Goal: Task Accomplishment & Management: Use online tool/utility

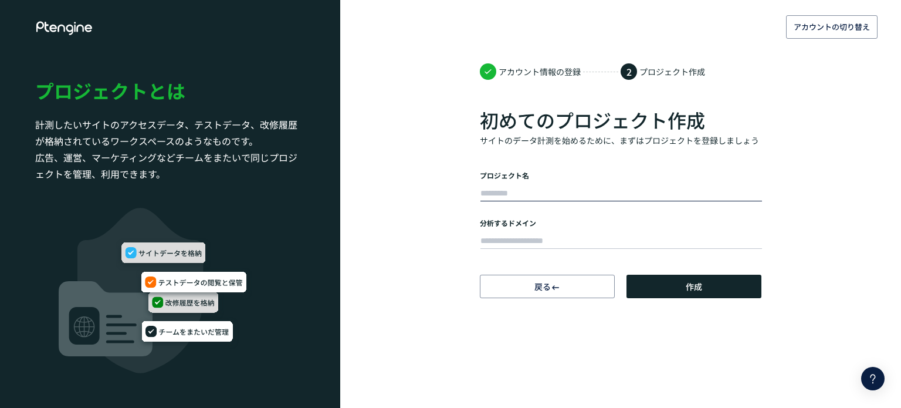
click at [501, 186] on input "text" at bounding box center [621, 193] width 282 height 16
type input "**********"
click at [528, 241] on input "text" at bounding box center [621, 241] width 282 height 16
paste input "**********"
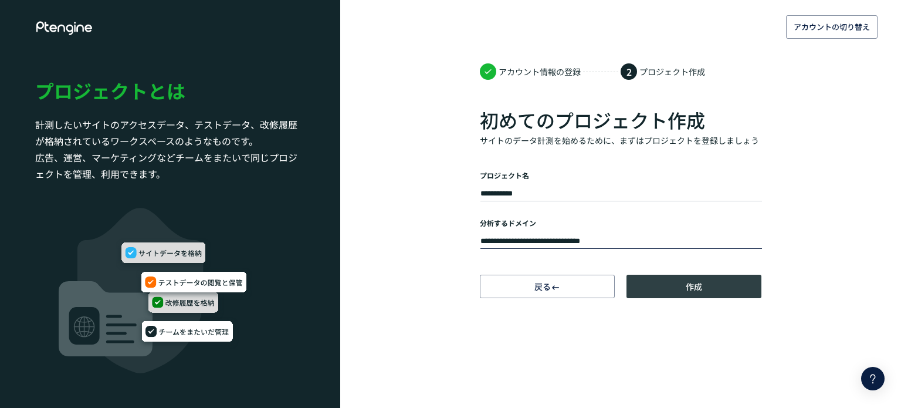
type input "**********"
click at [655, 289] on button "作成" at bounding box center [694, 286] width 135 height 23
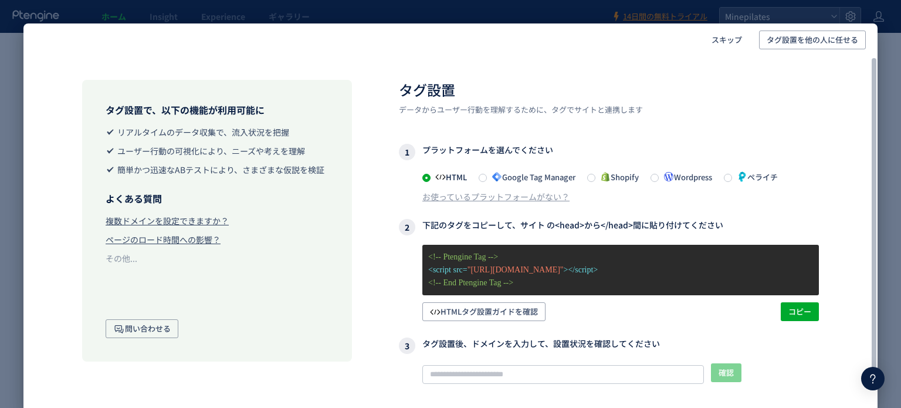
click at [487, 180] on span at bounding box center [483, 177] width 8 height 9
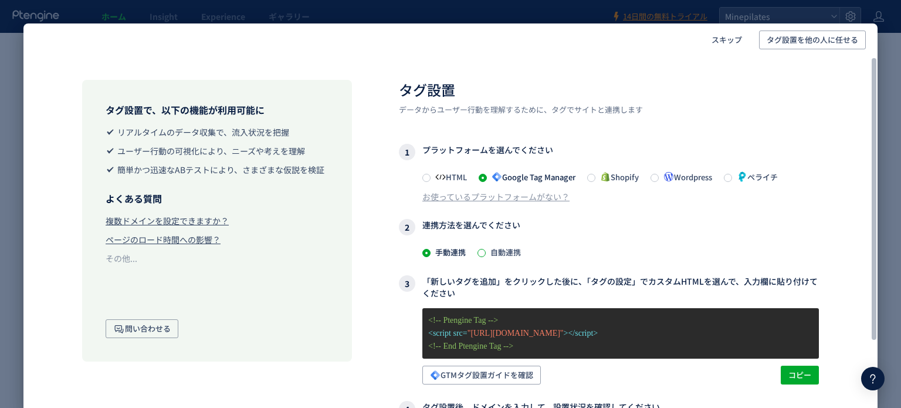
click at [479, 253] on span at bounding box center [482, 253] width 8 height 8
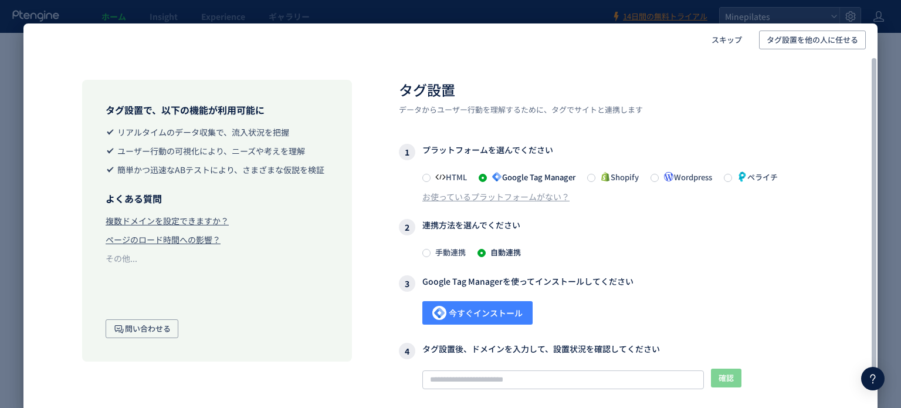
click at [495, 311] on span "今すぐインストール" at bounding box center [477, 312] width 90 height 23
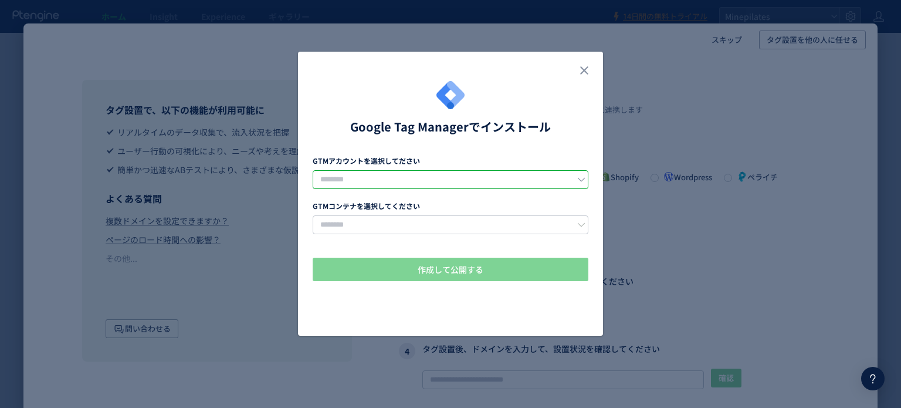
click at [375, 173] on input "dialog" at bounding box center [451, 179] width 276 height 19
click at [514, 138] on div "Google Tag Managerでインストール GTMアカウントを選択してださい GTMコンテナを選択してください 作成して公開する" at bounding box center [451, 200] width 276 height 238
click at [586, 70] on icon "close" at bounding box center [584, 70] width 14 height 14
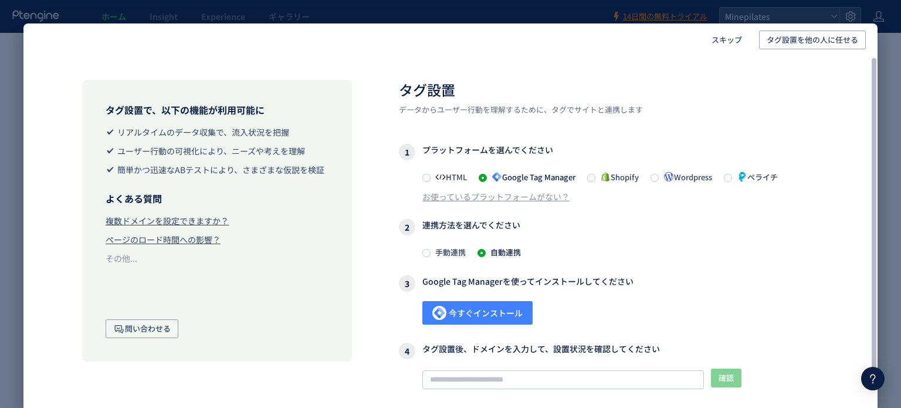
click at [466, 311] on span "今すぐインストール" at bounding box center [477, 312] width 90 height 23
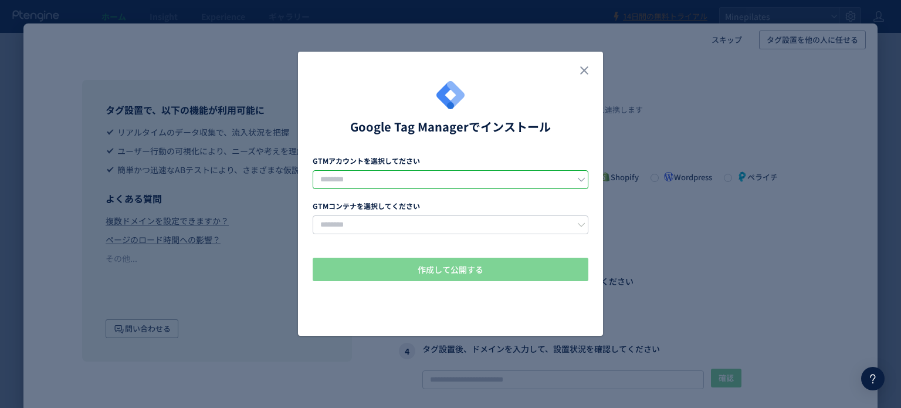
click at [438, 174] on input "dialog" at bounding box center [451, 179] width 276 height 19
click at [377, 209] on li "minapilates" at bounding box center [451, 210] width 276 height 20
type input "**********"
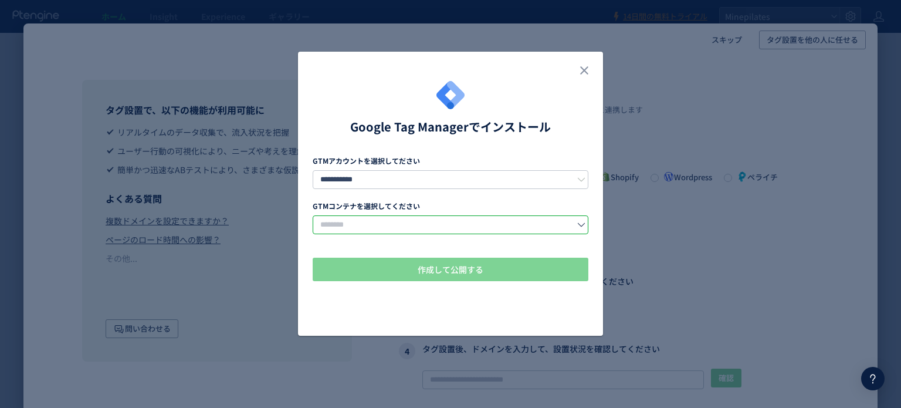
click at [367, 218] on input "dialog" at bounding box center [451, 224] width 276 height 19
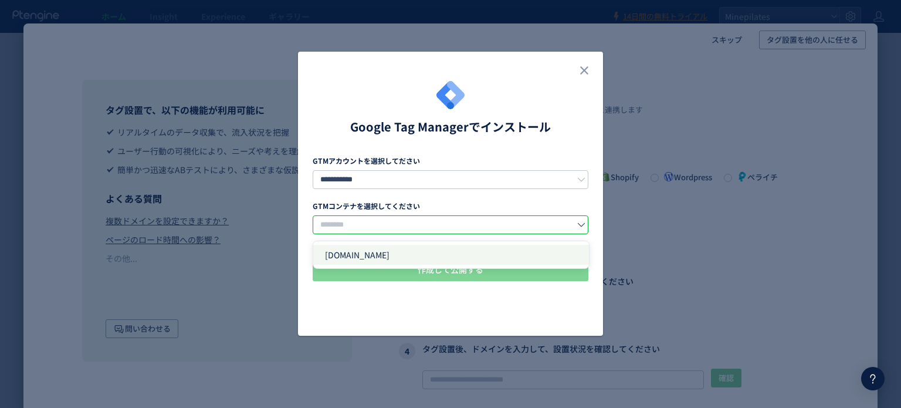
click at [369, 254] on span "[DOMAIN_NAME]" at bounding box center [357, 255] width 65 height 12
type input "**********"
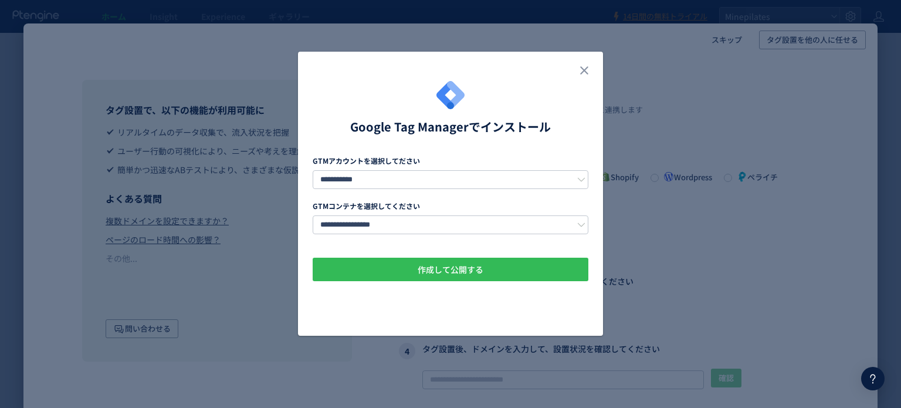
click at [377, 263] on button "作成して公開する" at bounding box center [451, 269] width 276 height 23
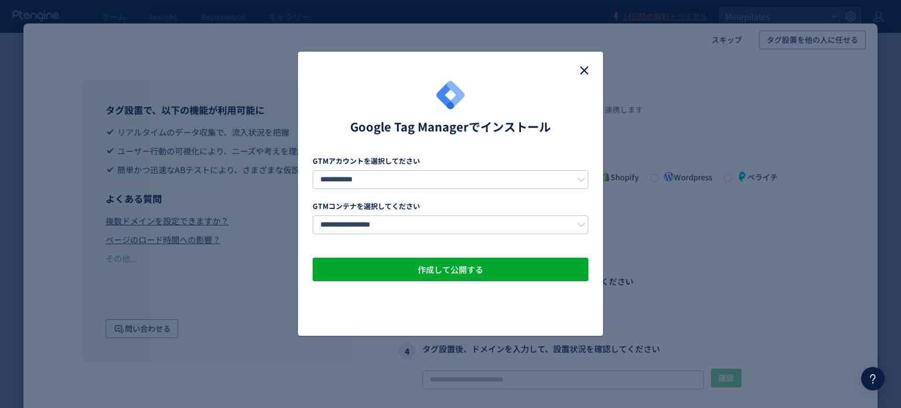
click at [584, 75] on icon "close" at bounding box center [584, 70] width 14 height 14
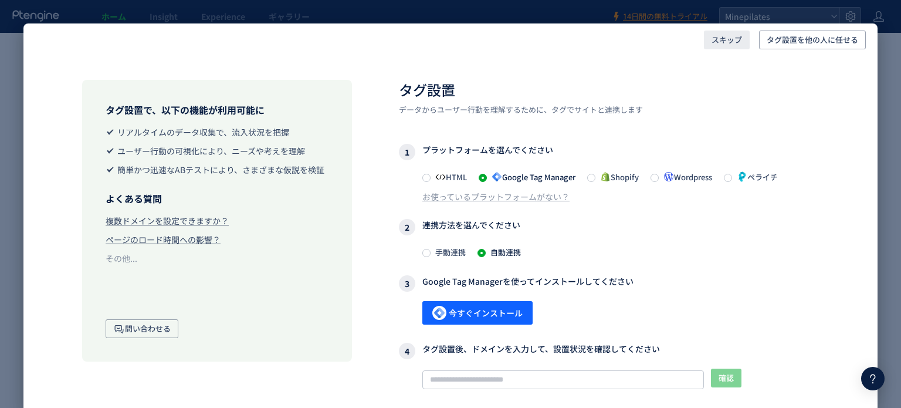
click at [720, 43] on span "スキップ" at bounding box center [727, 40] width 31 height 19
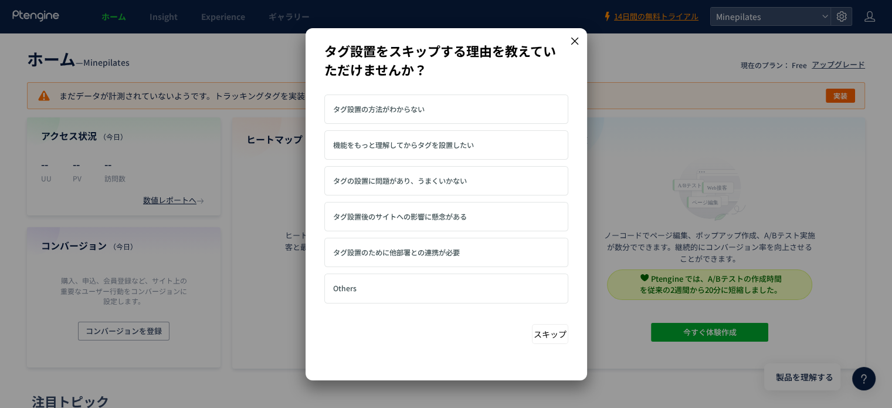
click at [578, 41] on icon at bounding box center [575, 41] width 11 height 11
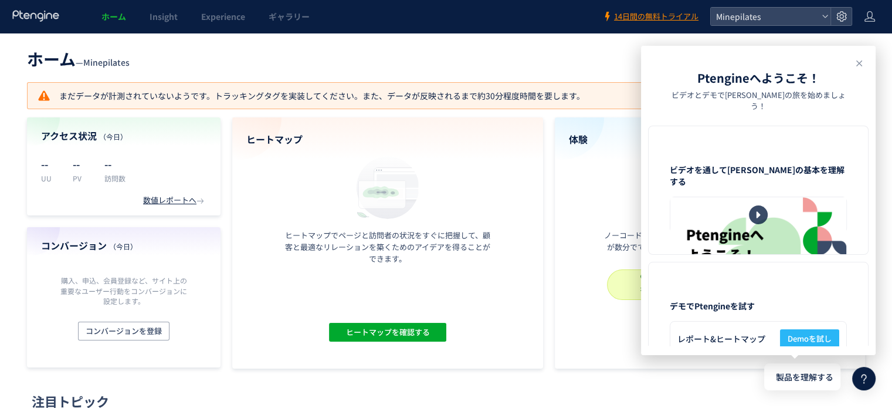
click at [370, 61] on header "ホーム — Minepilates 現在のプラン： Free アップグレード" at bounding box center [446, 58] width 838 height 26
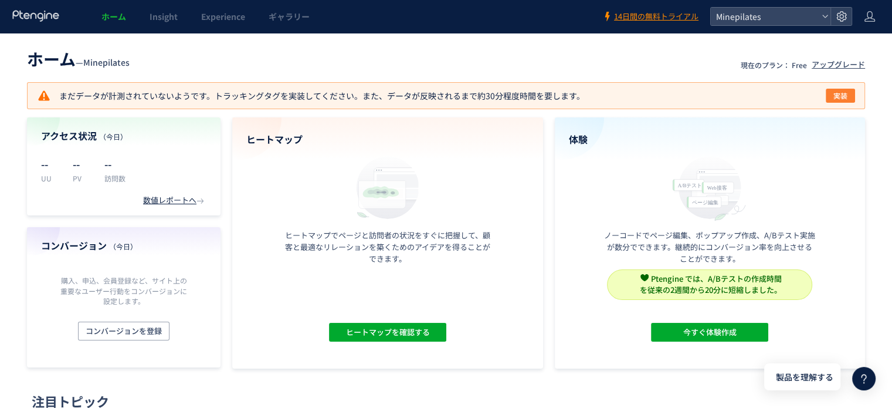
click at [843, 95] on span "実装" at bounding box center [841, 96] width 14 height 14
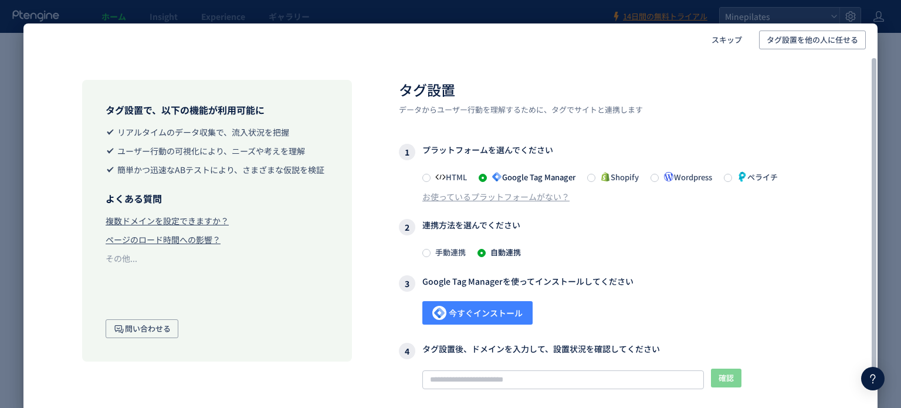
drag, startPoint x: 466, startPoint y: 317, endPoint x: 458, endPoint y: 317, distance: 7.6
click at [458, 317] on span "今すぐインストール" at bounding box center [477, 312] width 90 height 23
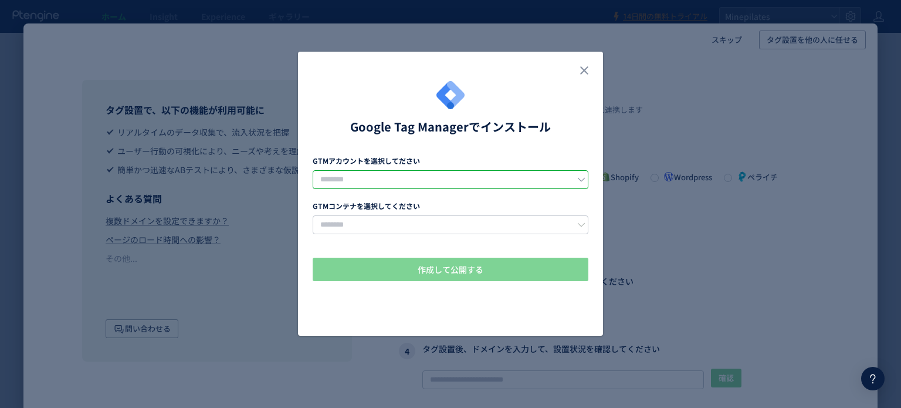
click at [340, 184] on input "dialog" at bounding box center [451, 179] width 276 height 19
click at [350, 215] on span "minapilates" at bounding box center [348, 210] width 46 height 12
type input "**********"
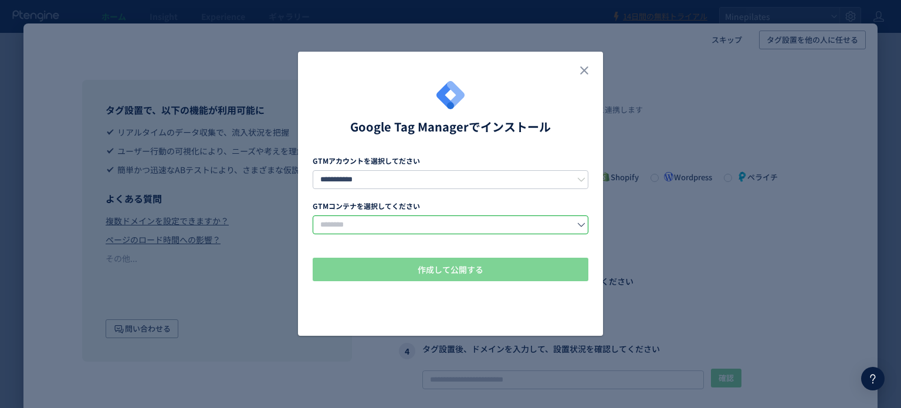
click at [353, 226] on input "dialog" at bounding box center [451, 224] width 276 height 19
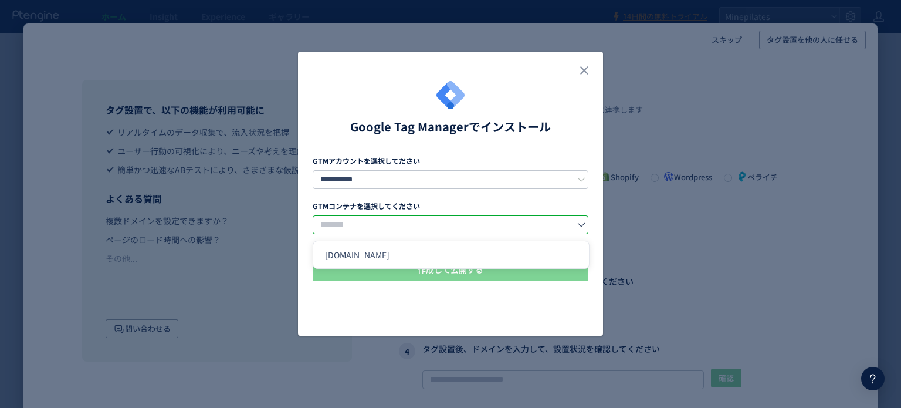
click at [363, 260] on span "[DOMAIN_NAME]" at bounding box center [357, 255] width 65 height 12
type input "**********"
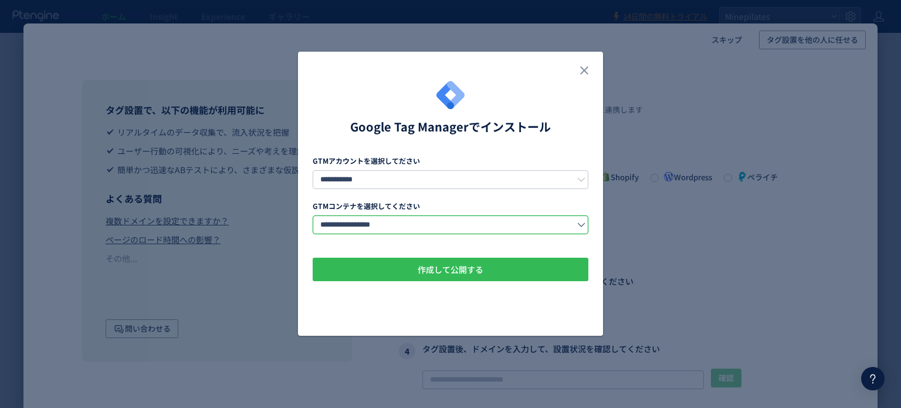
click at [460, 270] on span "作成して公開する" at bounding box center [451, 269] width 66 height 23
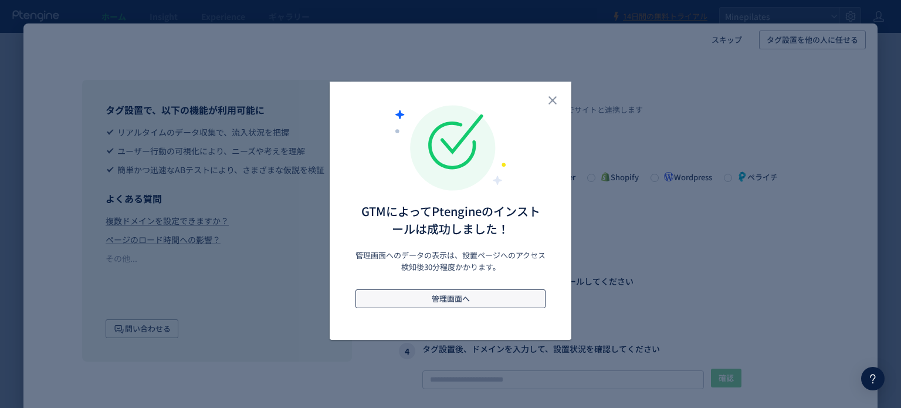
click at [493, 299] on button "管理画面へ" at bounding box center [451, 298] width 190 height 19
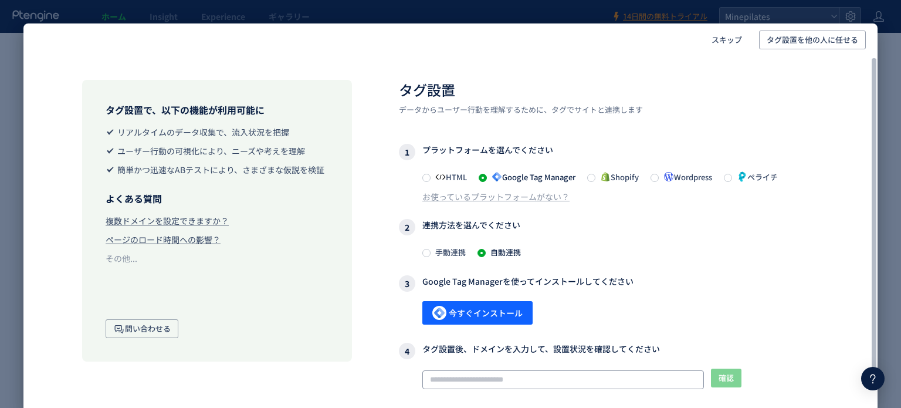
click at [502, 380] on input "text" at bounding box center [563, 379] width 282 height 19
paste input "**********"
type input "**********"
click at [733, 379] on span "確認" at bounding box center [726, 377] width 15 height 19
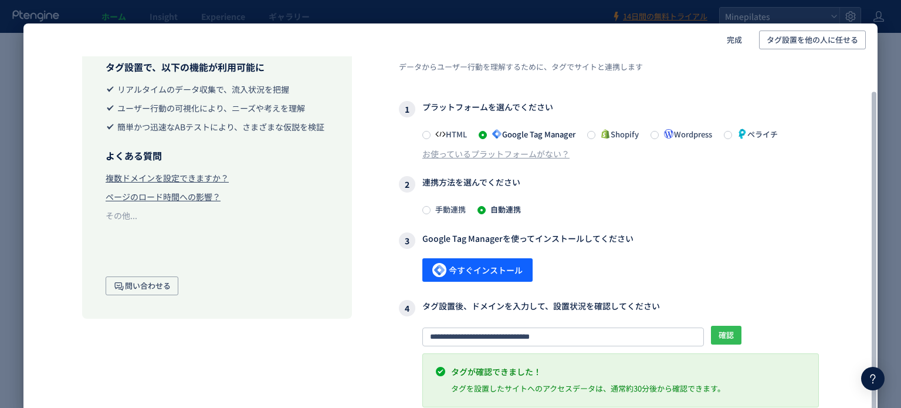
scroll to position [40, 0]
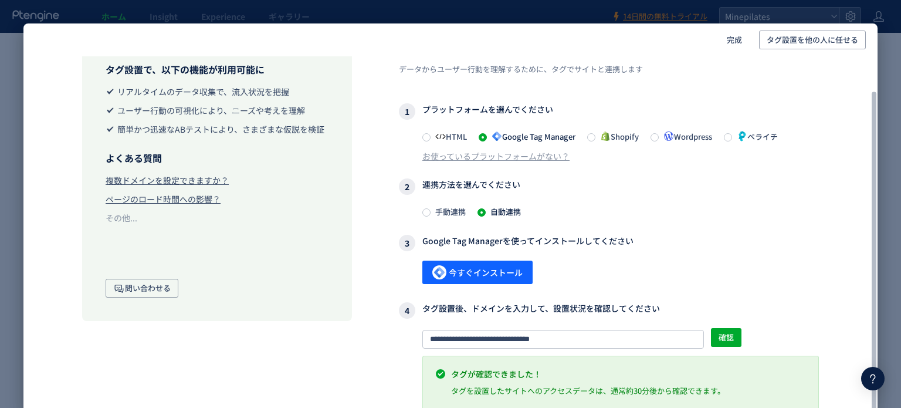
drag, startPoint x: 871, startPoint y: 232, endPoint x: 821, endPoint y: 254, distance: 54.6
click at [871, 293] on div at bounding box center [874, 257] width 7 height 330
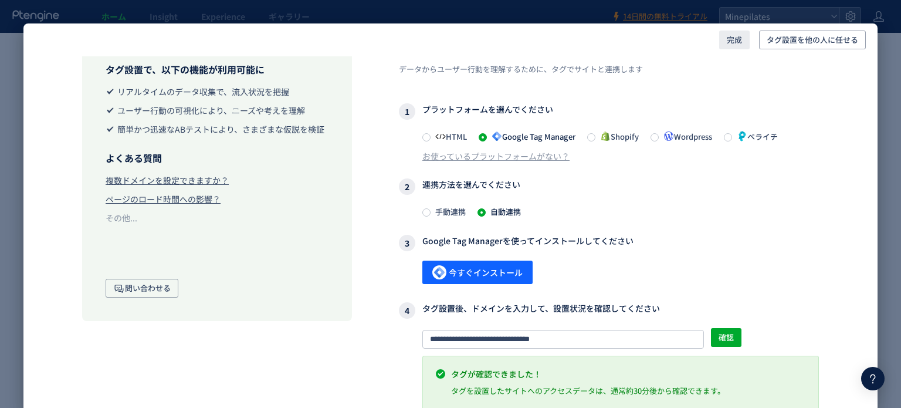
click at [726, 48] on button "完成" at bounding box center [734, 40] width 31 height 19
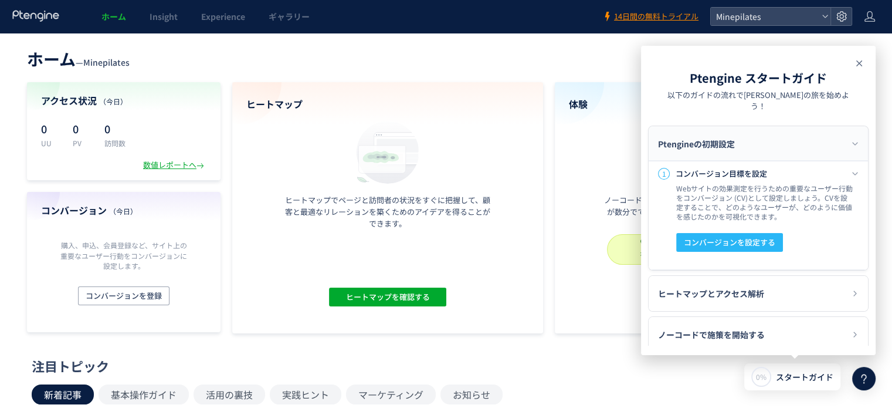
click at [859, 63] on use at bounding box center [860, 63] width 6 height 6
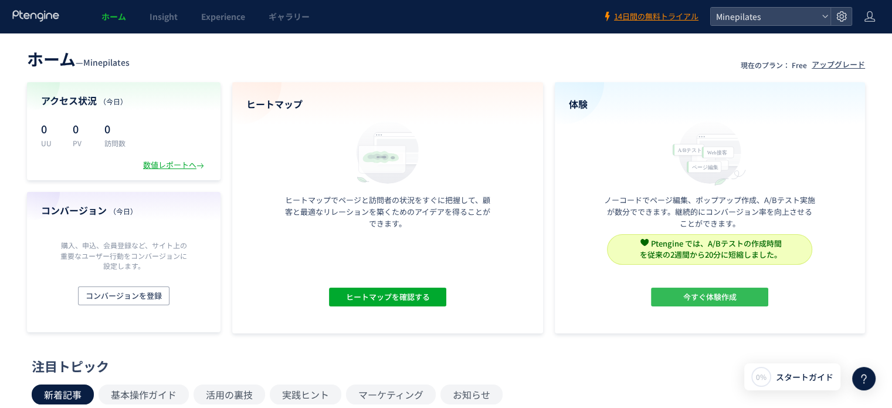
click at [720, 292] on span "今すぐ体験作成" at bounding box center [709, 296] width 53 height 19
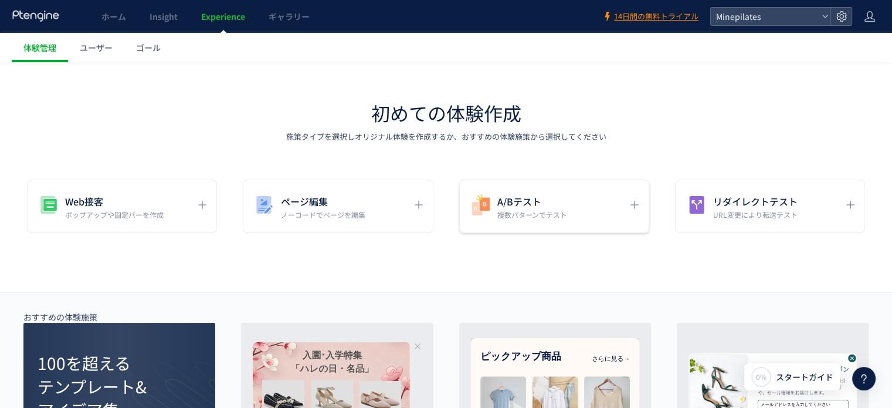
click at [551, 206] on h5 "A/Bテスト" at bounding box center [532, 201] width 70 height 16
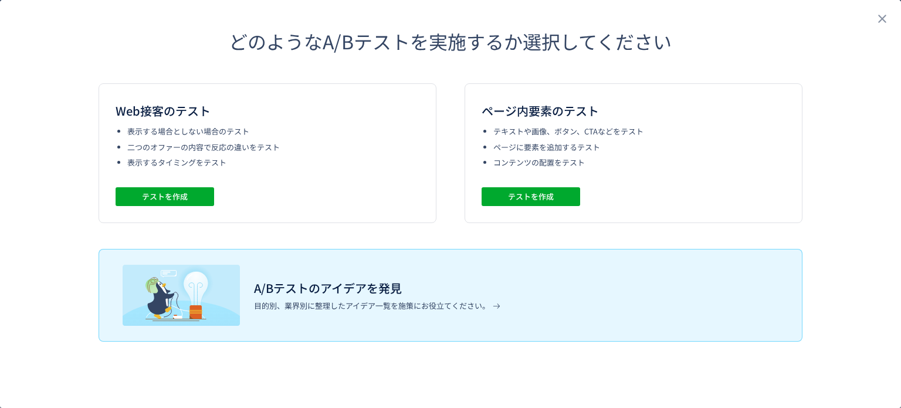
click at [32, 60] on div "どのようなA/Bテストを実施するか選択してください Web接客のテスト 表示する場合としない場合のテスト 二つのオファーの内容で反応の違いをテスト 表示するタ…" at bounding box center [450, 204] width 901 height 408
click at [174, 199] on span "テストを作成" at bounding box center [165, 196] width 46 height 19
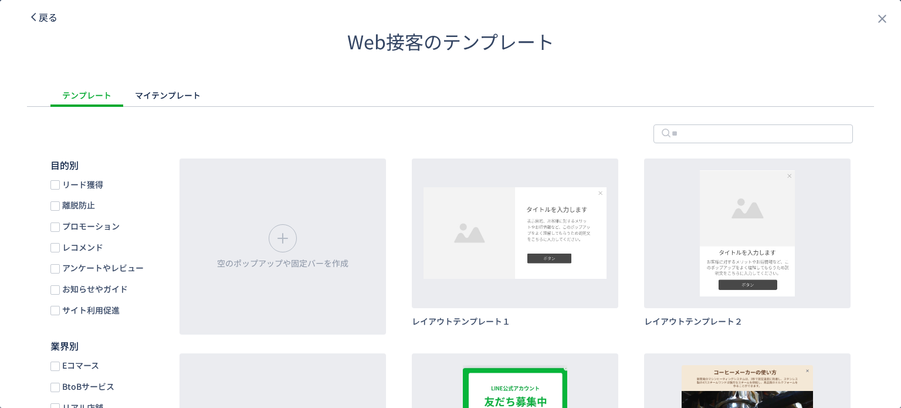
click at [47, 16] on span "戻る" at bounding box center [48, 17] width 19 height 14
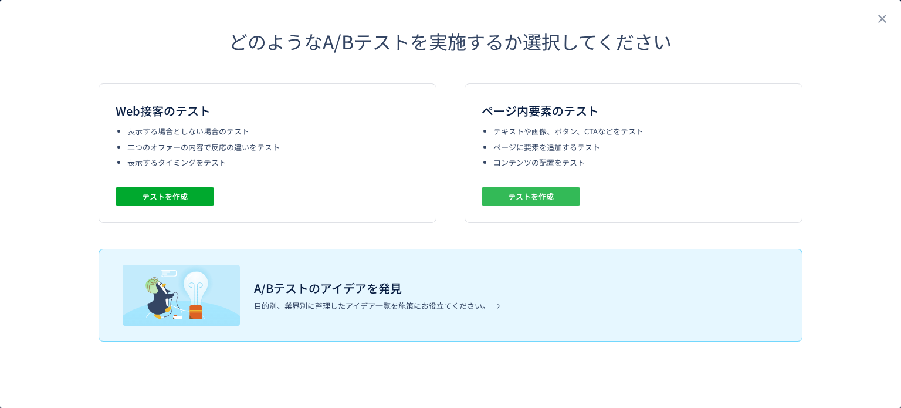
click at [537, 197] on span "テストを作成" at bounding box center [531, 196] width 46 height 19
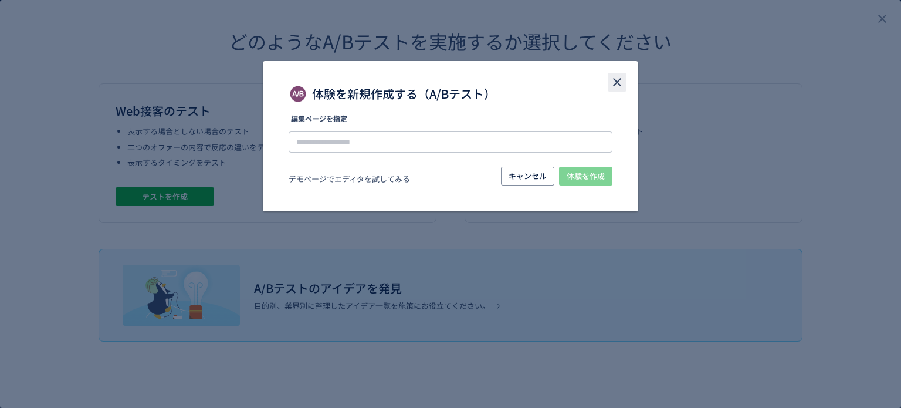
click at [622, 80] on icon "close" at bounding box center [617, 82] width 14 height 14
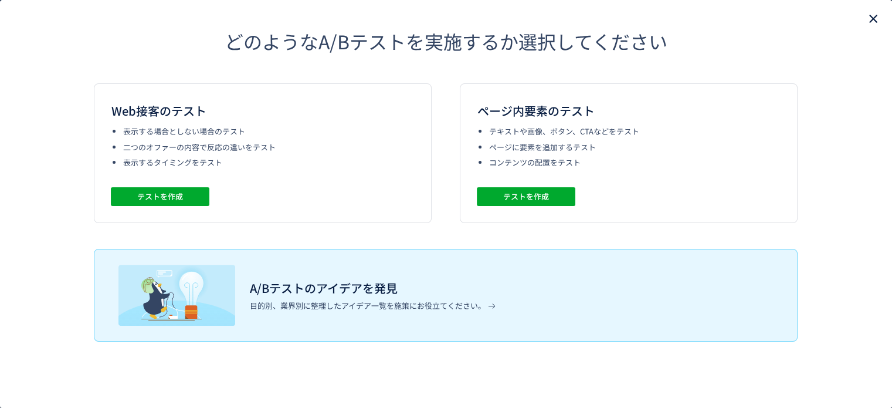
click at [878, 23] on icon "close" at bounding box center [873, 19] width 14 height 14
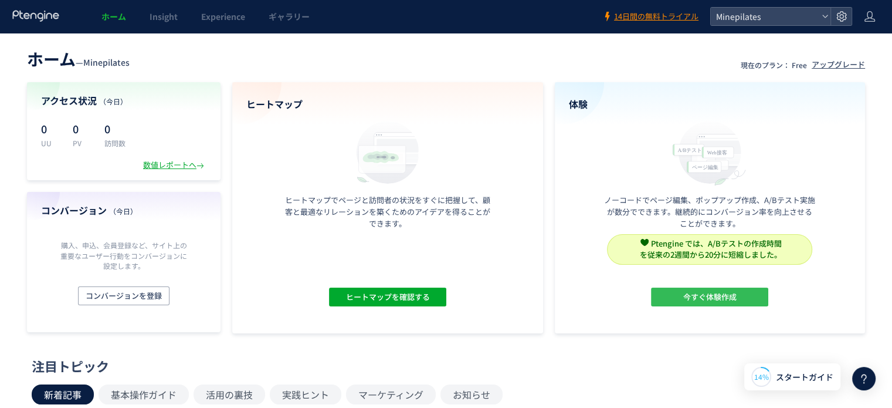
click at [722, 290] on span "今すぐ体験作成" at bounding box center [709, 296] width 53 height 19
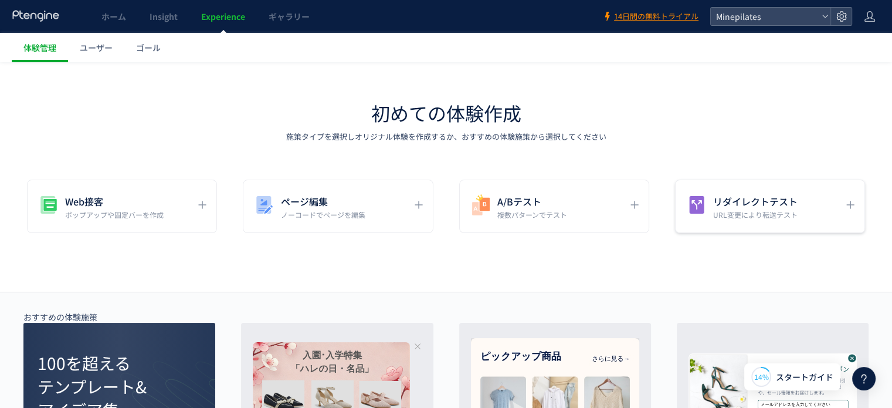
click at [755, 208] on h5 "リダイレクトテスト" at bounding box center [755, 201] width 84 height 16
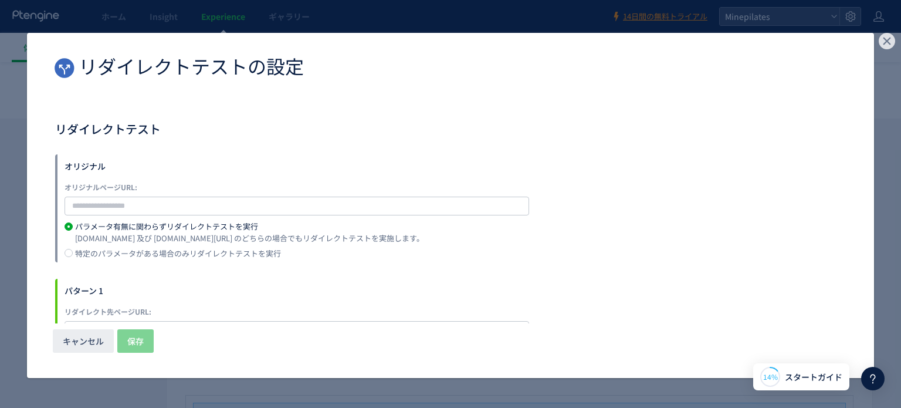
click at [880, 39] on use "dialog" at bounding box center [887, 41] width 16 height 16
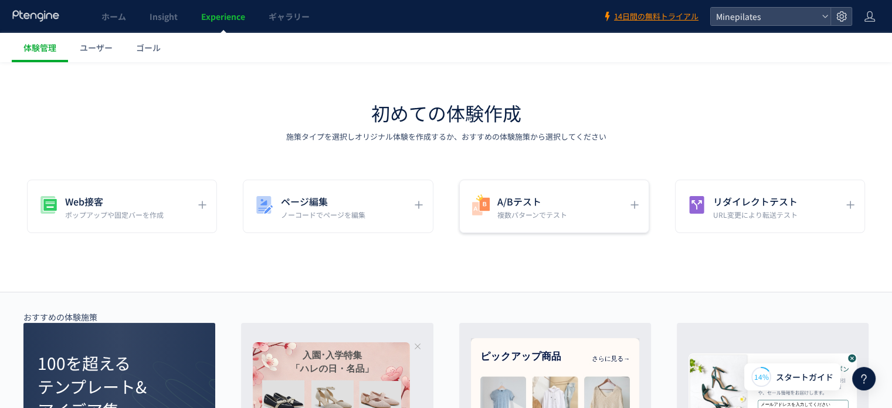
click at [591, 205] on div "A/Bテスト 複数パターンでテスト" at bounding box center [545, 206] width 153 height 26
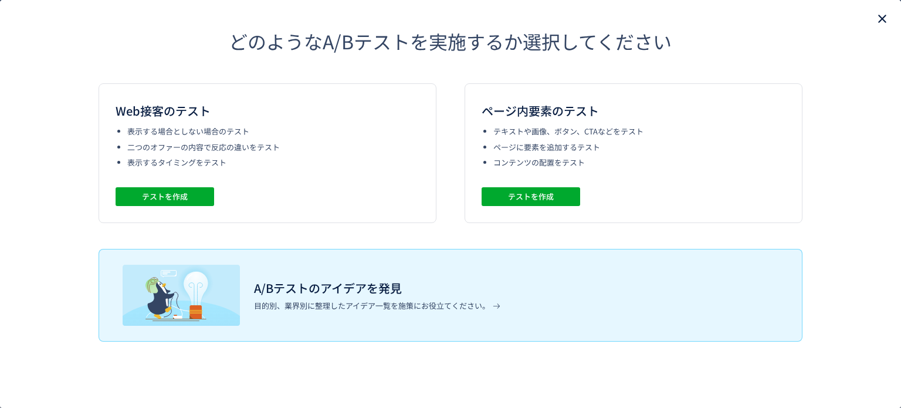
click at [876, 15] on icon "close" at bounding box center [882, 19] width 14 height 14
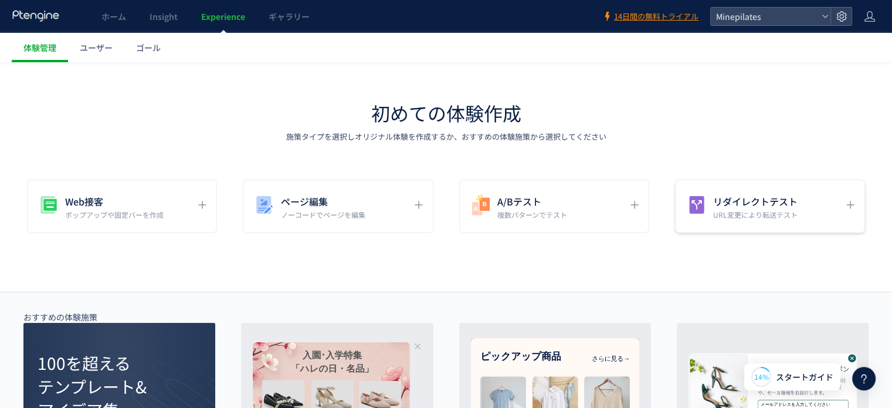
click at [749, 213] on p "URL変更により転送テスト" at bounding box center [755, 214] width 84 height 10
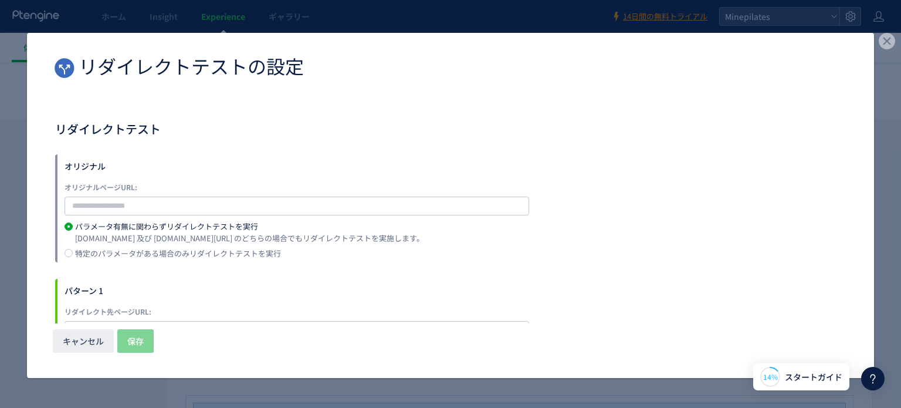
click at [104, 214] on div "オリジナル オリジナルページURL: パラメータ有無に関わらずリダイレクトテストを実行 [DOMAIN_NAME] 及び [DOMAIN_NAME][URL]…" at bounding box center [450, 208] width 791 height 108
click at [124, 206] on input "dialog" at bounding box center [297, 206] width 465 height 19
paste input "**********"
type input "**********"
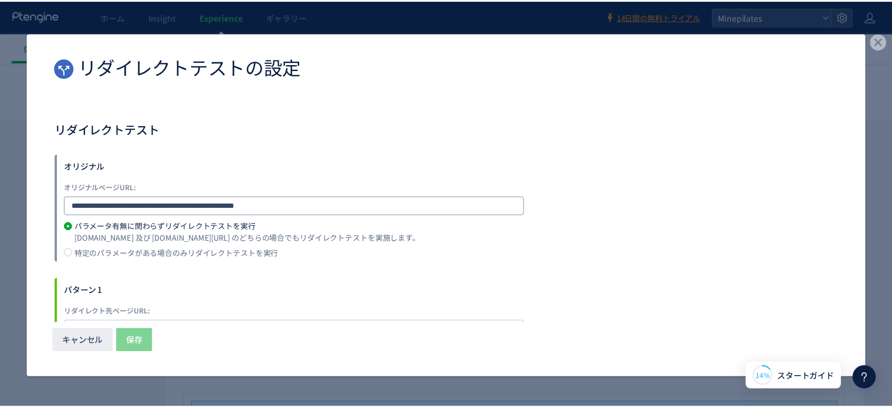
scroll to position [41, 0]
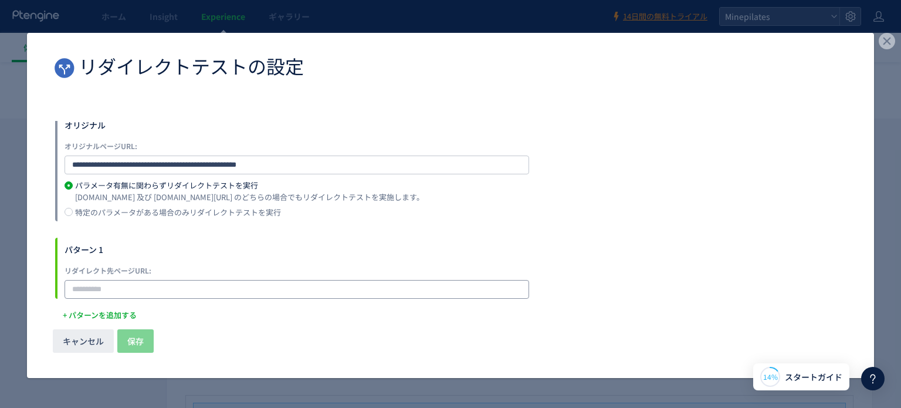
click at [178, 288] on input "dialog" at bounding box center [297, 289] width 465 height 19
paste input "**********"
type input "**********"
click at [136, 333] on span "保存" at bounding box center [135, 340] width 16 height 23
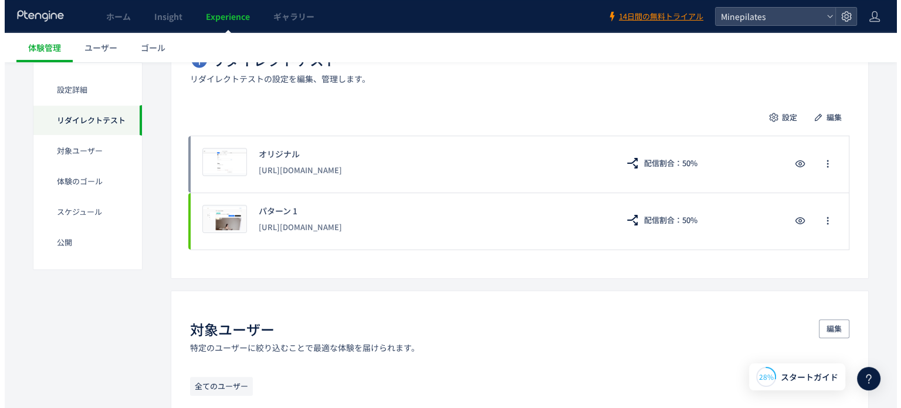
scroll to position [266, 0]
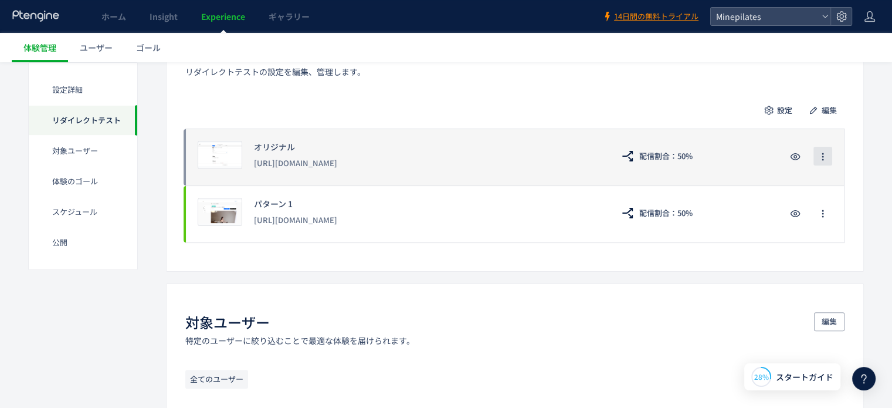
click at [817, 158] on button "button" at bounding box center [823, 156] width 19 height 19
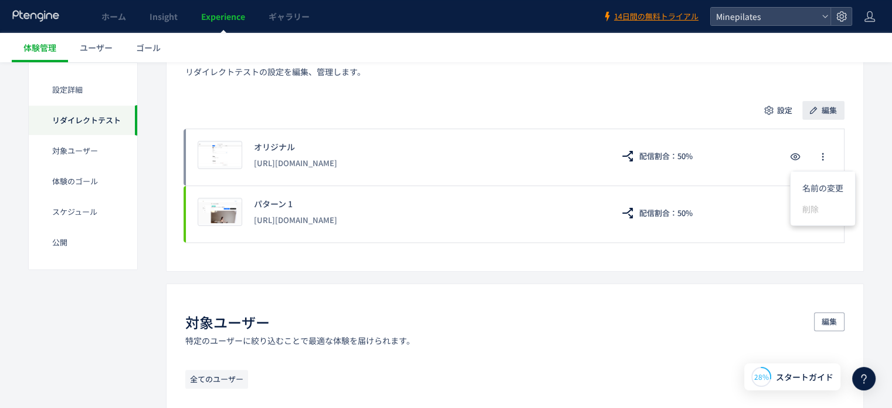
click at [825, 108] on span "編集" at bounding box center [829, 110] width 15 height 19
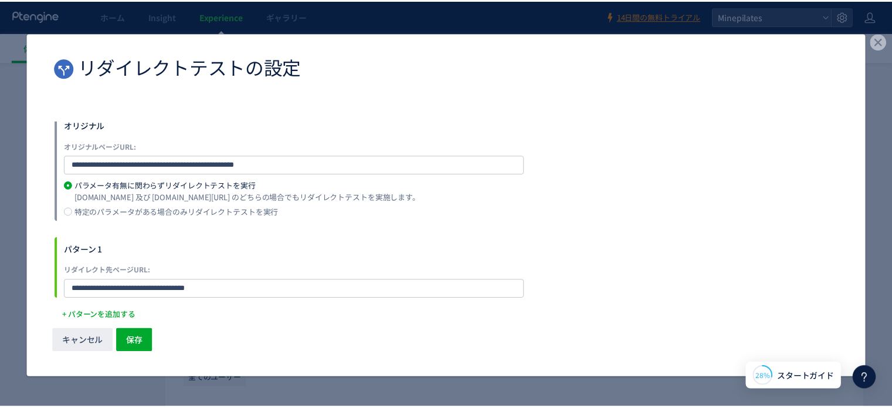
scroll to position [0, 0]
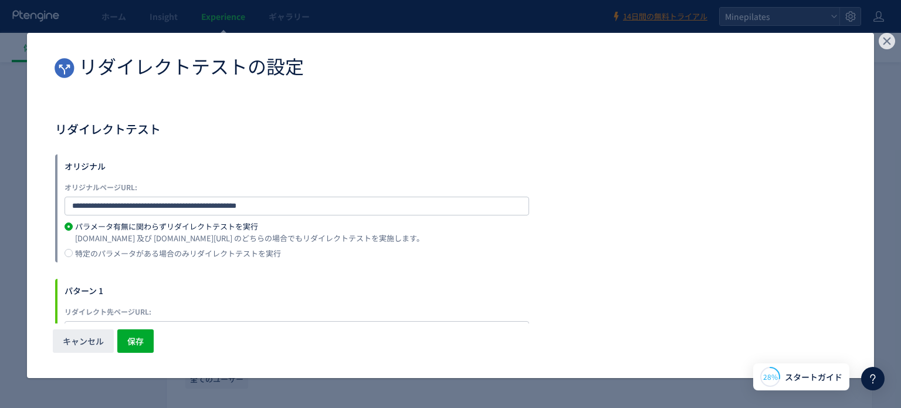
click at [895, 39] on use "dialog" at bounding box center [887, 41] width 16 height 16
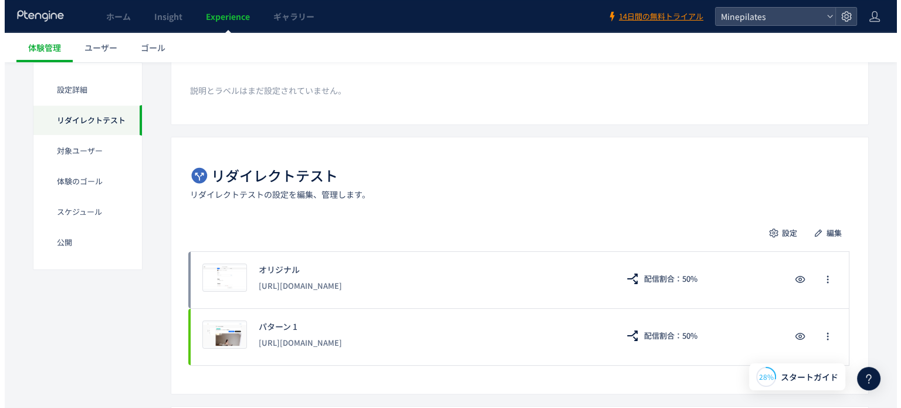
scroll to position [120, 0]
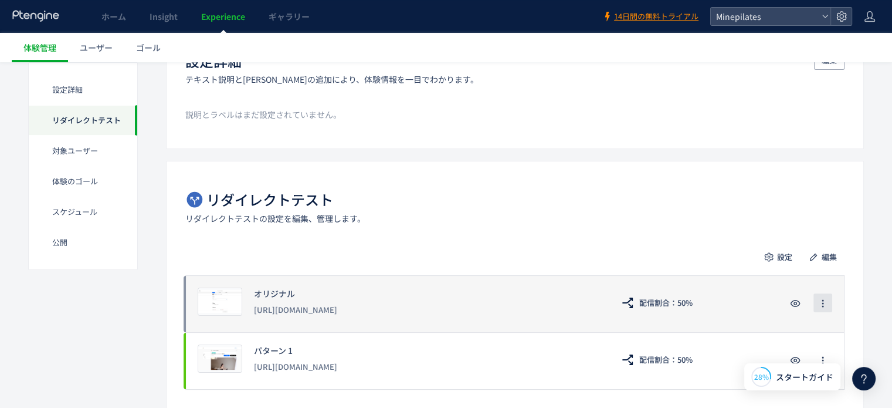
click at [820, 296] on span "button" at bounding box center [822, 302] width 9 height 19
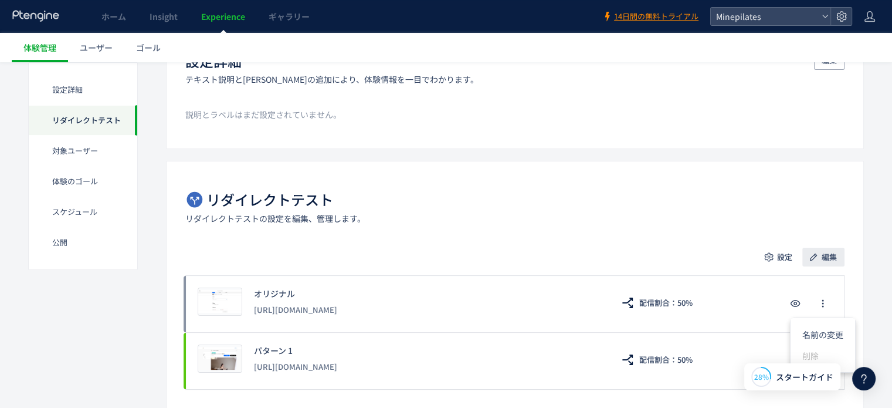
click at [817, 258] on icon "button" at bounding box center [814, 257] width 12 height 12
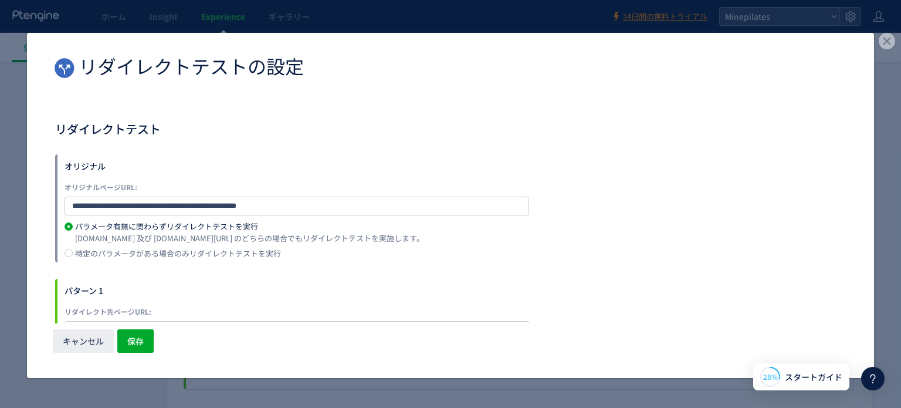
click at [387, 259] on label "特定のパラメータがある場合のみリダイレクトテストを実行" at bounding box center [455, 255] width 781 height 13
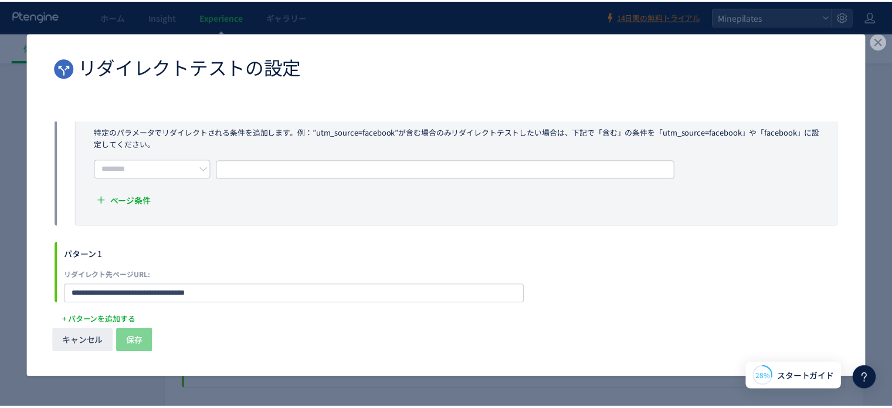
scroll to position [152, 0]
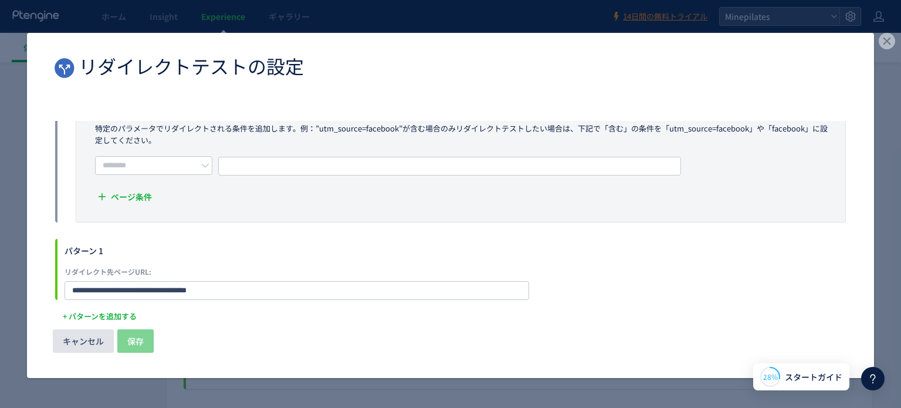
click at [89, 341] on span "キャンセル" at bounding box center [83, 340] width 41 height 23
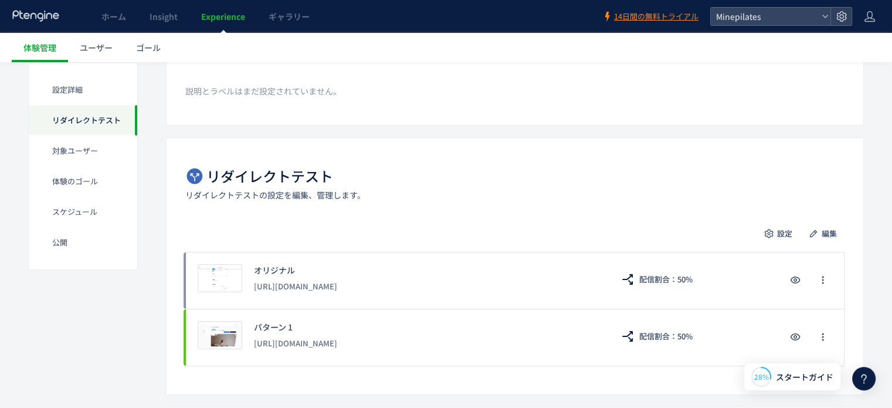
scroll to position [167, 0]
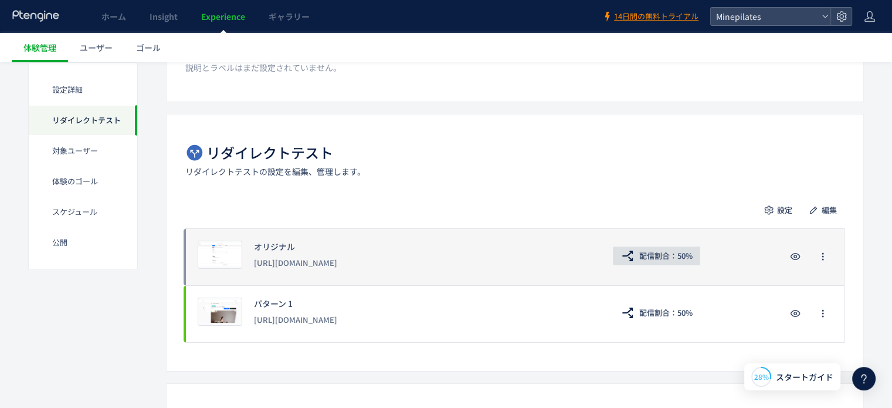
click at [648, 255] on span "配信割合：50%" at bounding box center [665, 255] width 53 height 19
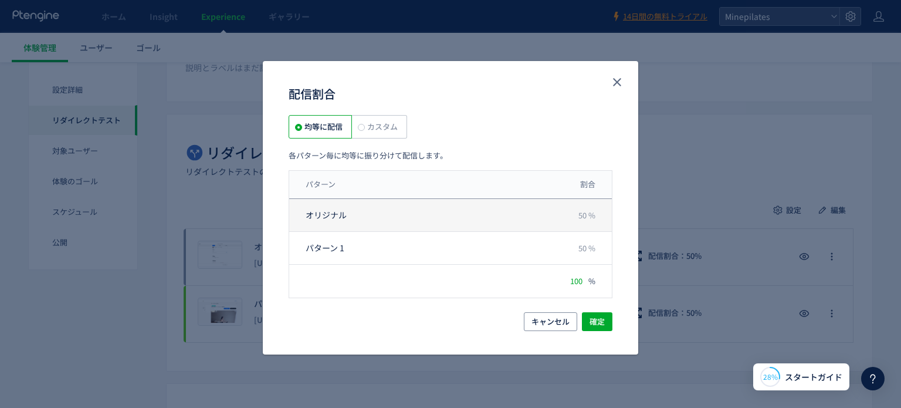
click at [401, 220] on span "オリジナル" at bounding box center [422, 215] width 232 height 12
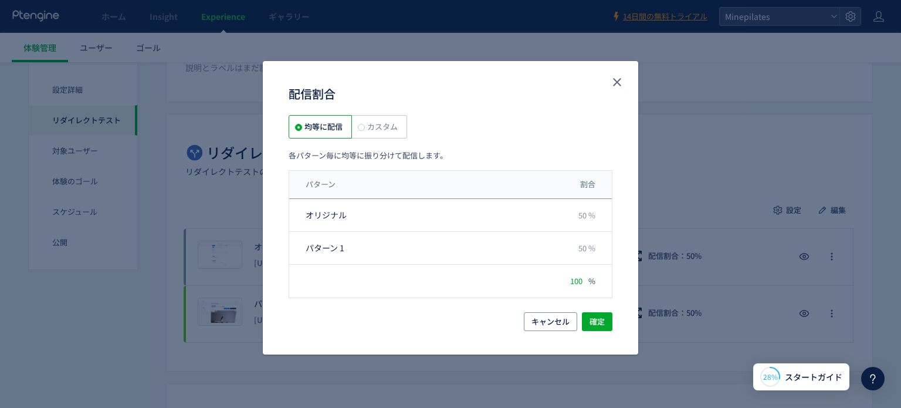
click at [378, 136] on label "カスタム" at bounding box center [379, 126] width 55 height 23
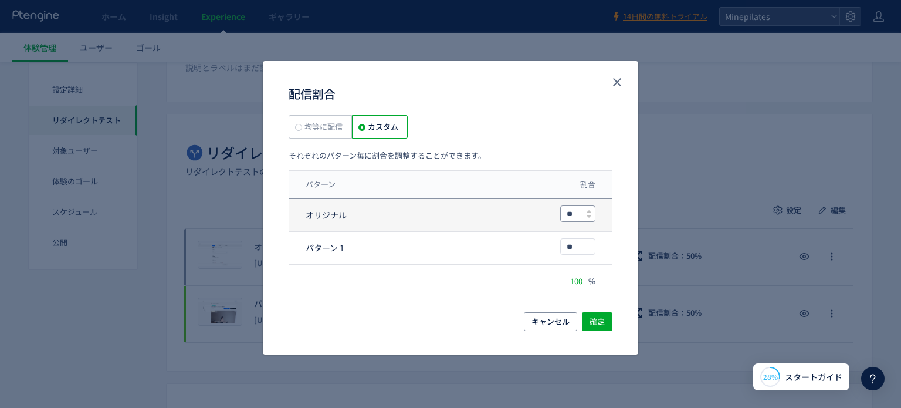
drag, startPoint x: 577, startPoint y: 217, endPoint x: 562, endPoint y: 211, distance: 16.3
click at [562, 211] on input "**" at bounding box center [578, 213] width 34 height 15
type input "*"
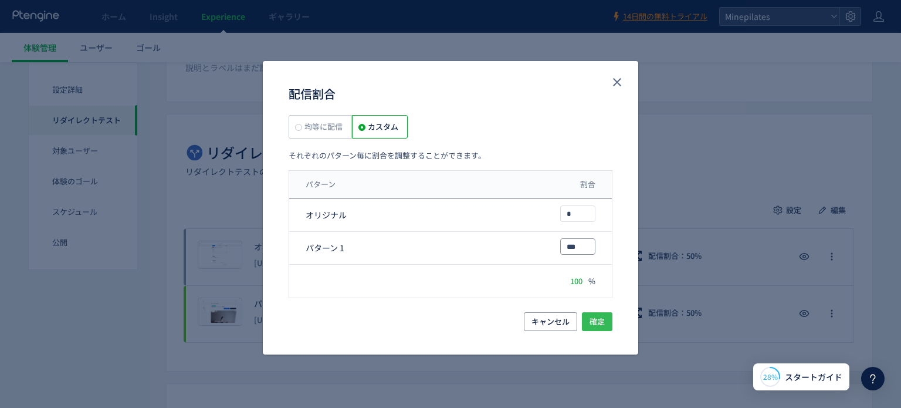
type input "***"
click at [604, 322] on span "確定" at bounding box center [597, 321] width 15 height 19
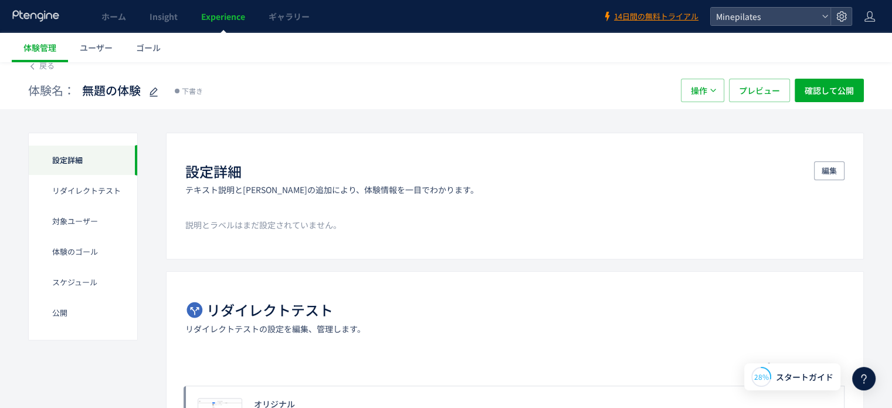
scroll to position [0, 0]
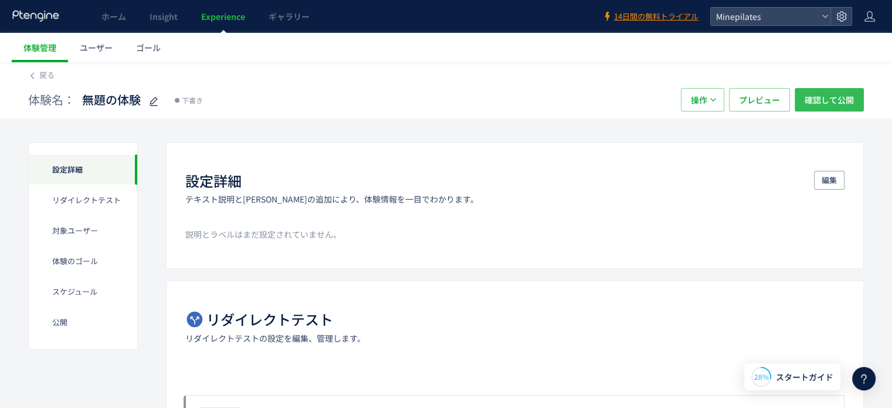
click at [828, 88] on button "確認して公開" at bounding box center [829, 99] width 69 height 23
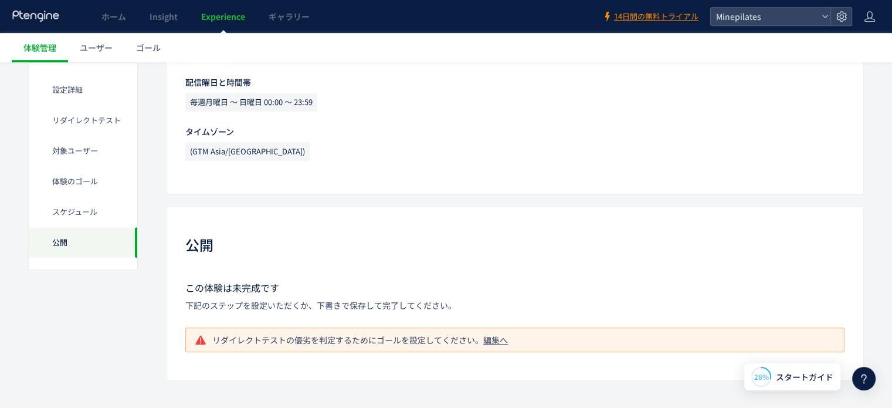
scroll to position [988, 0]
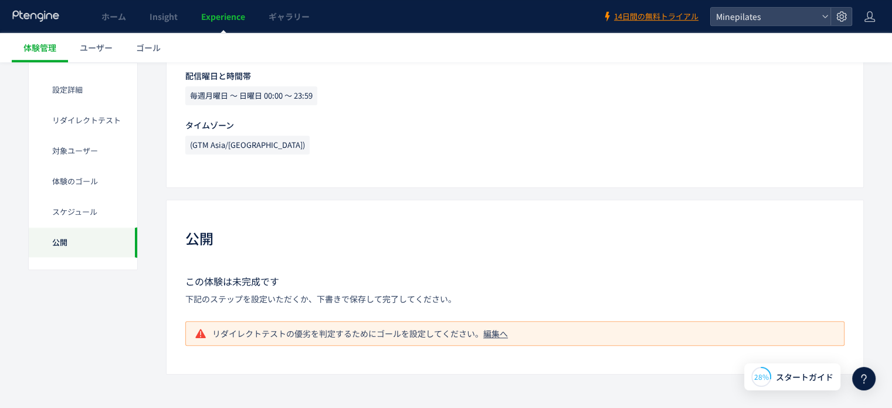
click at [496, 330] on div "編集へ" at bounding box center [495, 333] width 25 height 12
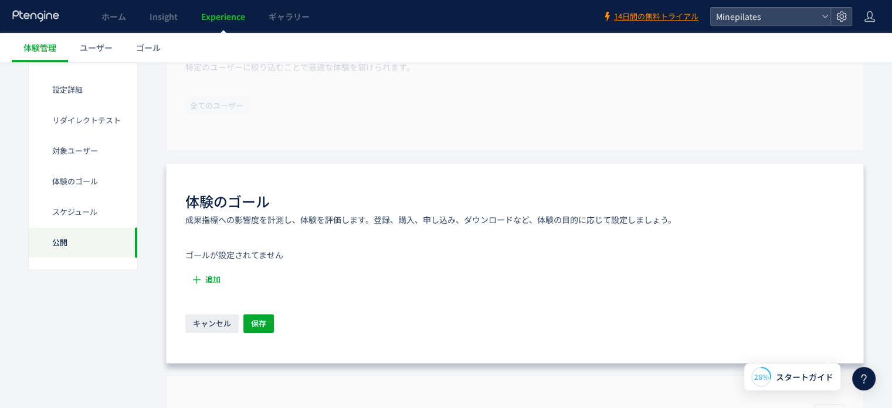
scroll to position [539, 0]
click at [211, 276] on span "追加" at bounding box center [212, 279] width 15 height 19
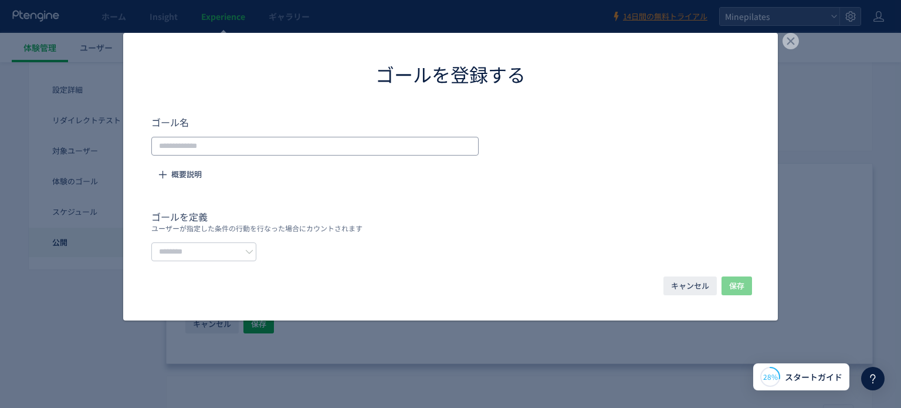
click at [284, 143] on input "dialog" at bounding box center [314, 146] width 327 height 19
type input "*"
type input "******"
click at [238, 256] on input "dialog" at bounding box center [203, 251] width 105 height 19
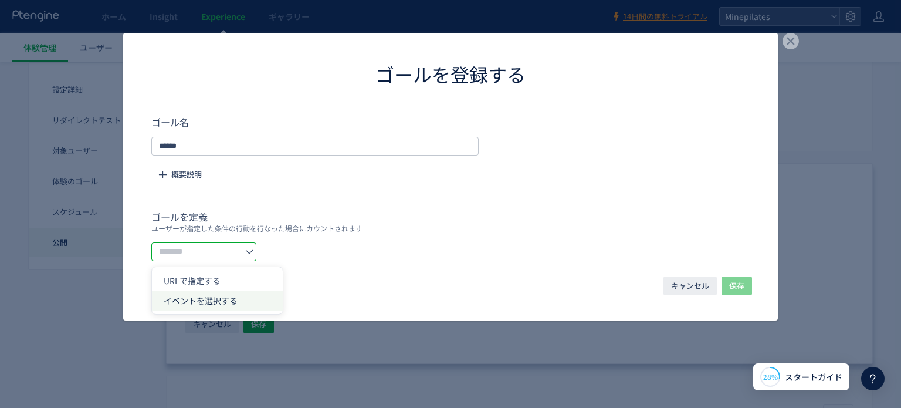
click at [241, 295] on li "イベントを選択する" at bounding box center [217, 300] width 131 height 20
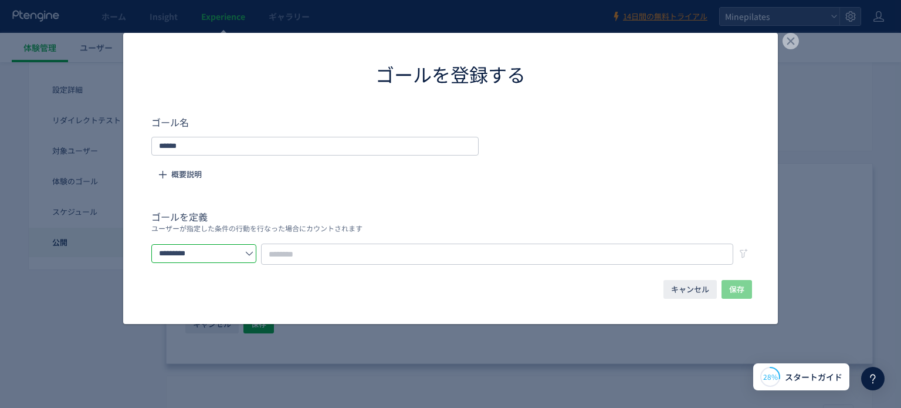
click at [244, 246] on input "*********" at bounding box center [203, 253] width 105 height 19
click at [239, 280] on li "URLで指定する" at bounding box center [217, 281] width 131 height 20
type input "********"
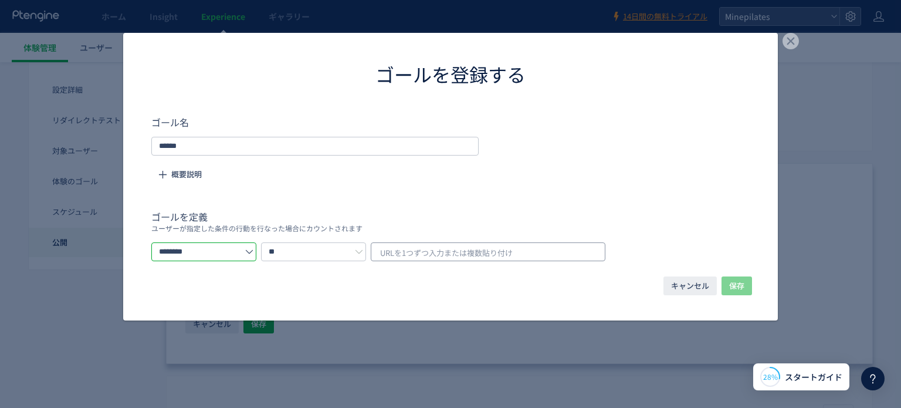
click at [474, 244] on span "URLを1つずつ入力または複数貼り付け" at bounding box center [446, 253] width 133 height 18
click at [458, 253] on input "dialog" at bounding box center [489, 251] width 210 height 14
click at [737, 276] on span "保存" at bounding box center [736, 285] width 15 height 19
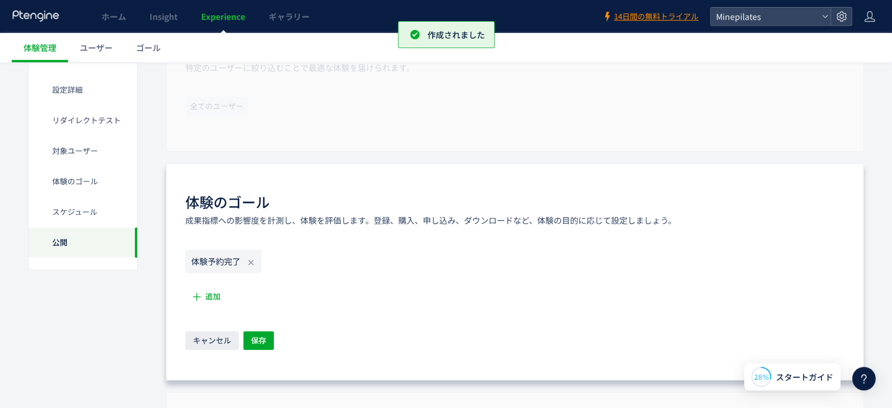
click at [737, 276] on div "体験予約完了 追加 キャンセル 保存" at bounding box center [514, 300] width 659 height 102
click at [256, 337] on span "保存" at bounding box center [258, 340] width 15 height 19
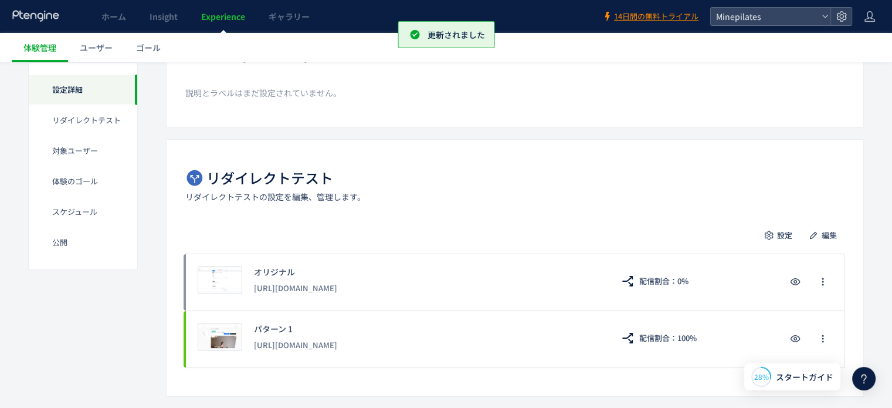
scroll to position [0, 0]
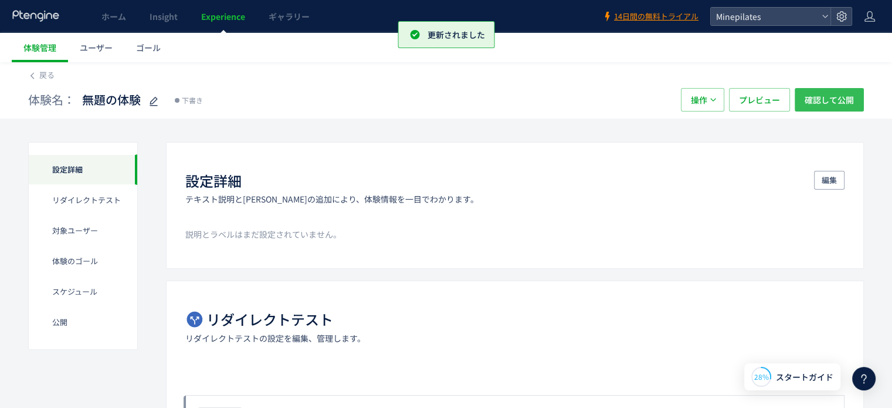
click at [847, 97] on span "確認して公開" at bounding box center [829, 99] width 49 height 23
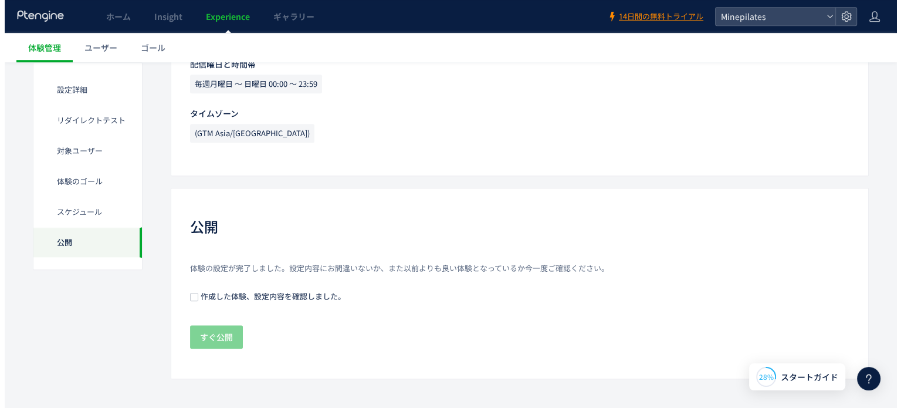
scroll to position [985, 0]
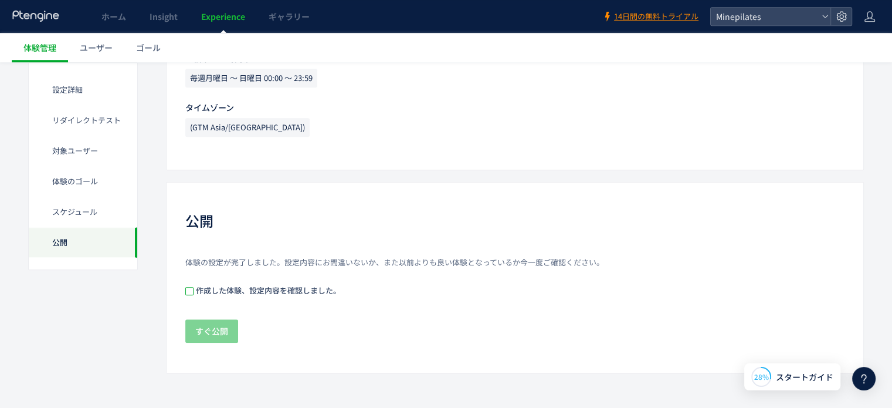
click at [189, 287] on span at bounding box center [189, 291] width 8 height 8
click at [214, 333] on span "すぐ公開" at bounding box center [211, 330] width 33 height 23
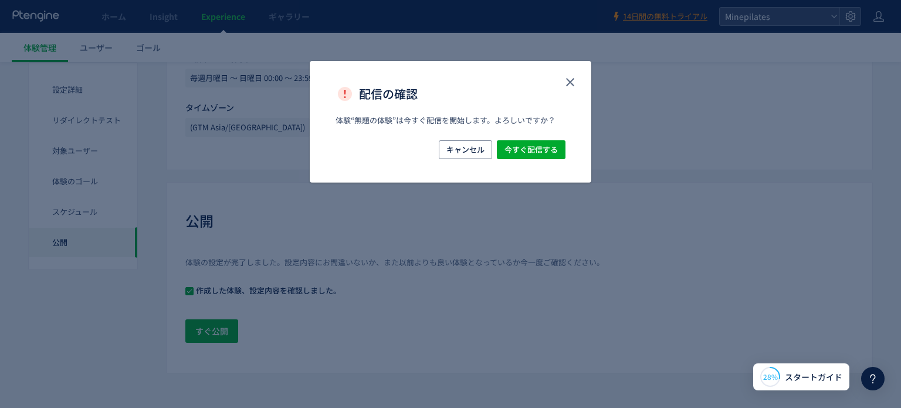
click at [534, 139] on div "体験“無題の体験”は今すぐ配信を開始します。よろしいですか？" at bounding box center [451, 127] width 282 height 25
click at [535, 147] on span "今すぐ配信する" at bounding box center [531, 149] width 53 height 19
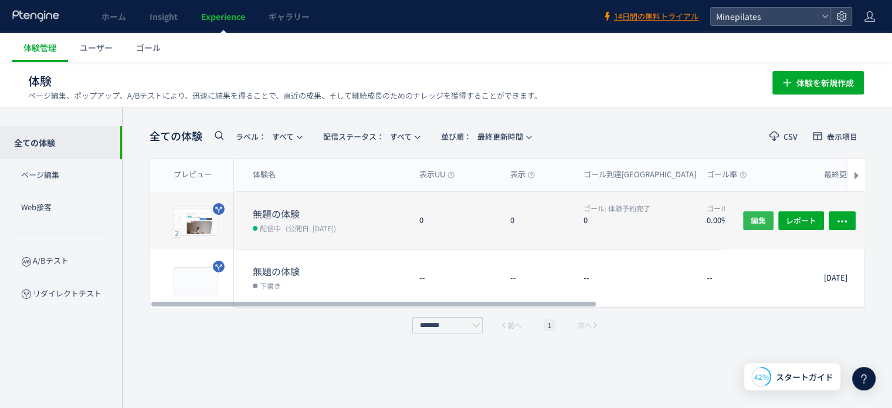
click at [761, 215] on span "編集" at bounding box center [758, 220] width 15 height 19
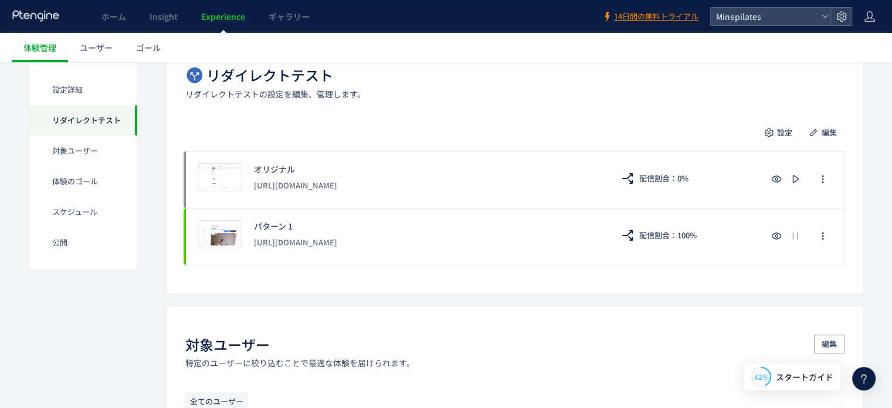
scroll to position [235, 0]
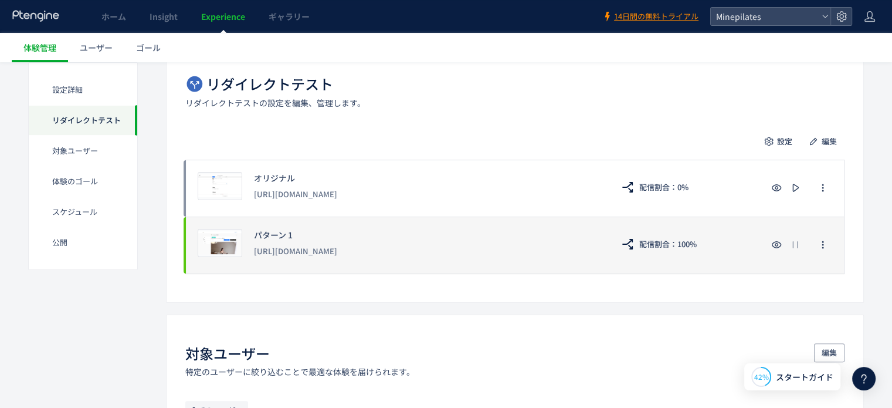
drag, startPoint x: 422, startPoint y: 250, endPoint x: 253, endPoint y: 245, distance: 169.1
click at [254, 245] on div "[URL][DOMAIN_NAME]" at bounding box center [427, 251] width 347 height 21
copy div "[URL][DOMAIN_NAME]"
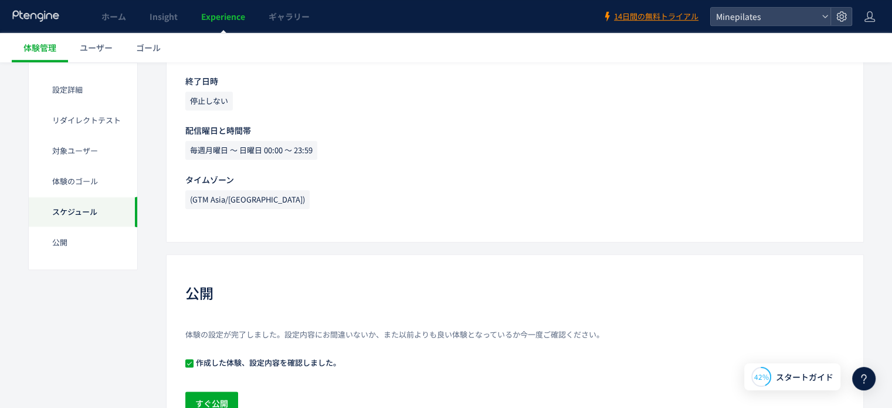
scroll to position [953, 0]
